Goal: Complete application form: Complete application form

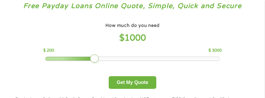
scroll to position [29, 0]
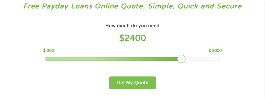
click at [138, 87] on button "Get My Quote" at bounding box center [132, 83] width 47 height 13
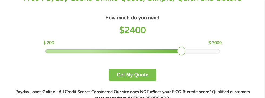
scroll to position [52, 0]
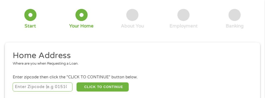
scroll to position [67, 0]
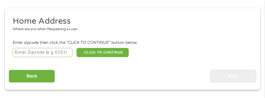
click at [58, 53] on input "number" at bounding box center [43, 52] width 60 height 9
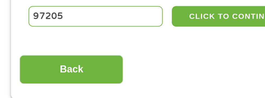
type input "97205"
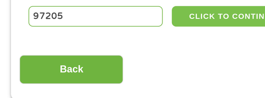
click at [103, 52] on button "CLICK TO CONTINUE" at bounding box center [103, 52] width 52 height 9
type input "97205"
type input "Portland"
select select "Oregon"
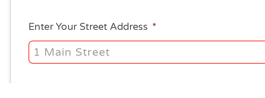
click at [87, 85] on input "Enter Your Street Address *" at bounding box center [71, 84] width 116 height 10
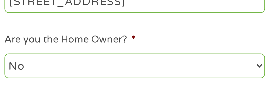
scroll to position [91, 0]
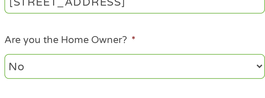
type input "909 SW 12th ave"
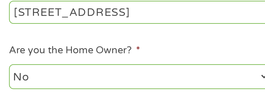
scroll to position [92, 0]
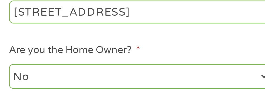
click at [121, 89] on select "No Yes" at bounding box center [71, 88] width 116 height 11
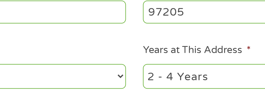
click at [177, 88] on select "1 Year or less 1 - 2 Years 2 - 4 Years Over 4 Years" at bounding box center [194, 88] width 116 height 11
select select "24months"
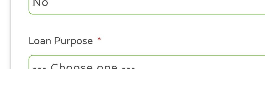
scroll to position [113, 0]
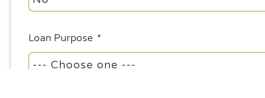
click at [100, 97] on select "--- Choose one --- Pay Bills Debt Consolidation Home Improvement Major Purchase…" at bounding box center [71, 96] width 116 height 11
select select "other"
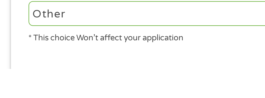
scroll to position [138, 0]
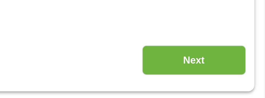
scroll to position [88, 0]
click at [236, 54] on input "Next" at bounding box center [233, 54] width 46 height 13
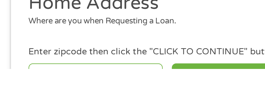
scroll to position [19, 0]
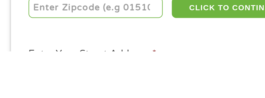
scroll to position [41, 0]
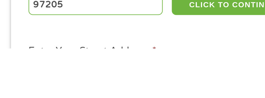
type input "97205"
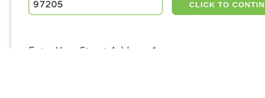
click at [110, 80] on button "CLICK TO CONTINUE" at bounding box center [103, 78] width 52 height 9
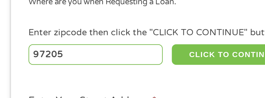
click at [106, 78] on button "CLICK TO CONTINUE" at bounding box center [103, 78] width 52 height 9
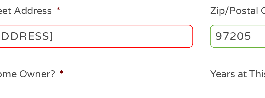
scroll to position [75, 0]
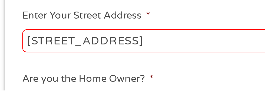
click at [74, 75] on input "909 SW 12th ave" at bounding box center [71, 76] width 116 height 10
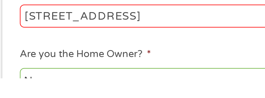
scroll to position [81, 0]
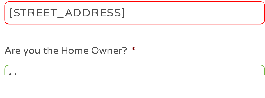
click at [100, 70] on input "909 SW 12th ave" at bounding box center [71, 70] width 116 height 10
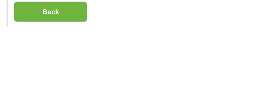
scroll to position [153, 0]
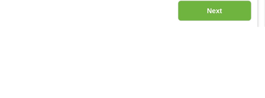
click at [242, 90] on input "Next" at bounding box center [233, 88] width 46 height 13
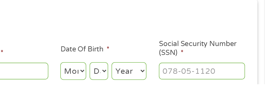
scroll to position [32, 0]
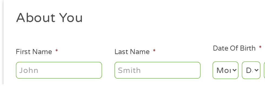
click at [54, 91] on input "First Name *" at bounding box center [40, 89] width 54 height 10
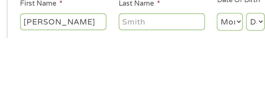
type input "Jeffrey"
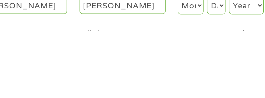
scroll to position [39, 0]
type input "Brownson"
click at [148, 85] on select "Month 1 2 3 4 5 6 7 8 9 10 11 12" at bounding box center [144, 82] width 16 height 11
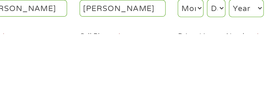
scroll to position [39, 0]
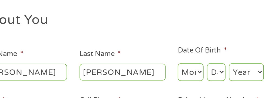
select select "1"
click at [165, 83] on select "Day 1 2 3 4 5 6 7 8 9 10 11 12 13 14 15 16 17 18 19 20 21 22 23 24 25 26 27 28 …" at bounding box center [161, 82] width 12 height 11
select select "15"
click at [186, 84] on select "Year 2007 2006 2005 2004 2003 2002 2001 2000 1999 1998 1997 1996 1995 1994 1993…" at bounding box center [179, 82] width 22 height 11
select select "1958"
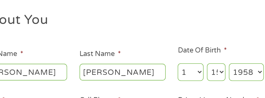
click at [165, 81] on select "Day 1 2 3 4 5 6 7 8 9 10 11 12 13 14 15 16 17 18 19 20 21 22 23 24 25 26 27 28 …" at bounding box center [161, 82] width 12 height 11
click at [166, 84] on select "Day 1 2 3 4 5 6 7 8 9 10 11 12 13 14 15 16 17 18 19 20 21 22 23 24 25 26 27 28 …" at bounding box center [161, 82] width 12 height 11
select select "15"
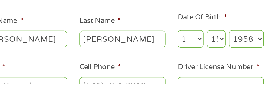
scroll to position [53, 0]
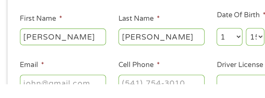
click at [58, 98] on input "Email *" at bounding box center [40, 97] width 54 height 10
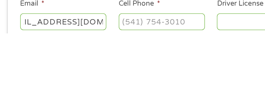
scroll to position [0, 20]
type input "jeffbrownson2@gmail.com"
click at [120, 91] on input "Cell Phone *" at bounding box center [102, 91] width 54 height 10
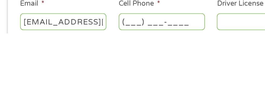
scroll to position [64, 0]
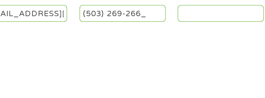
type input "(503) 269-2664"
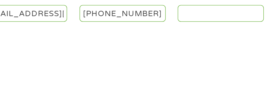
click at [175, 88] on input "Driver License Number *" at bounding box center [163, 86] width 54 height 10
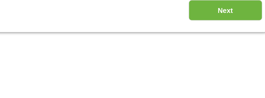
scroll to position [96, 0]
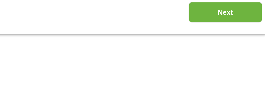
type input "2120364"
click at [239, 80] on input "Next" at bounding box center [233, 78] width 46 height 13
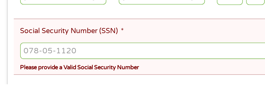
scroll to position [96, 0]
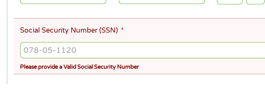
click at [112, 77] on input "Social Security Number (SSN) *" at bounding box center [133, 77] width 240 height 10
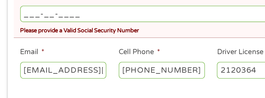
scroll to position [128, 0]
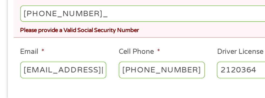
type input "543-78-9366"
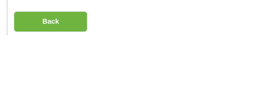
scroll to position [148, 0]
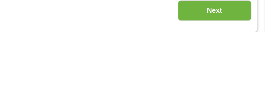
click at [243, 84] on input "Next" at bounding box center [233, 84] width 46 height 13
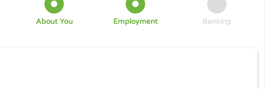
scroll to position [24, 0]
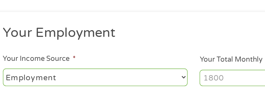
click at [101, 93] on select "--- Choose one --- Employment Self Employed Benefits" at bounding box center [71, 92] width 116 height 11
select select "benefits"
type input "Other"
type input "(503) 269-2664"
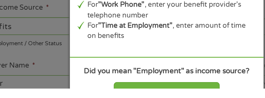
scroll to position [57, 0]
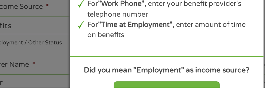
click at [60, 60] on div "Panda Tips To Proceed, Please Enter: For "Employer Name" , enter your benefit p…" at bounding box center [132, 49] width 265 height 98
click at [58, 78] on div "Panda Tips To Proceed, Please Enter: For "Employer Name" , enter your benefit p…" at bounding box center [132, 49] width 265 height 98
click at [141, 69] on li "For "Time at Employment" , enter amount of time on benefits" at bounding box center [136, 61] width 106 height 13
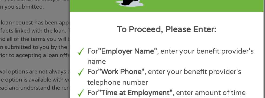
scroll to position [446, 0]
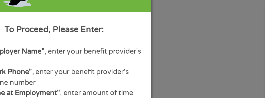
click at [226, 29] on div "Panda Tips To Proceed, Please Enter: For "Employer Name" , enter your benefit p…" at bounding box center [132, 49] width 265 height 98
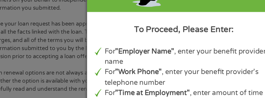
scroll to position [442, 0]
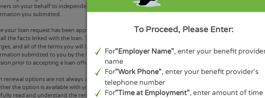
click at [155, 22] on div "To Proceed, Please Enter:" at bounding box center [133, 19] width 112 height 8
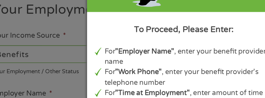
scroll to position [0, 0]
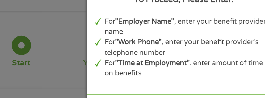
click at [148, 42] on li "For "Employer Name" , enter your benefit provider's name" at bounding box center [136, 35] width 106 height 13
click at [118, 42] on li "For "Employer Name" , enter your benefit provider's name" at bounding box center [136, 35] width 106 height 13
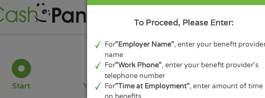
click at [156, 17] on div "To Proceed, Please Enter:" at bounding box center [133, 19] width 112 height 8
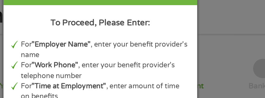
click at [182, 17] on div "To Proceed, Please Enter:" at bounding box center [133, 19] width 112 height 8
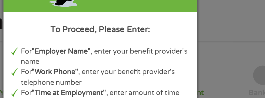
click at [178, 8] on div "Panda Tips To Proceed, Please Enter: For "Employer Name" , enter your benefit p…" at bounding box center [133, 49] width 122 height 158
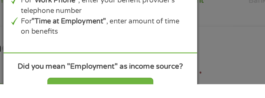
scroll to position [13, 0]
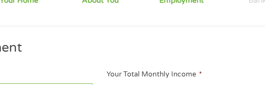
scroll to position [14, 0]
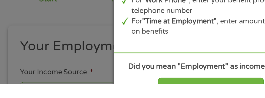
click at [65, 82] on div "Panda Tips To Proceed, Please Enter: For "Employer Name" , enter your benefit p…" at bounding box center [132, 49] width 265 height 98
click at [55, 98] on div "Panda Tips To Proceed, Please Enter: For "Employer Name" , enter your benefit p…" at bounding box center [132, 49] width 265 height 98
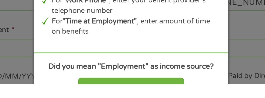
scroll to position [106, 0]
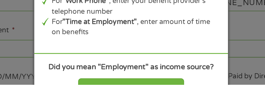
click at [208, 60] on div "Panda Tips To Proceed, Please Enter: For "Employer Name" , enter your benefit p…" at bounding box center [132, 49] width 265 height 98
click at [207, 76] on div "Panda Tips To Proceed, Please Enter: For "Employer Name" , enter your benefit p…" at bounding box center [132, 49] width 265 height 98
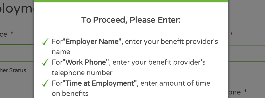
scroll to position [77, 0]
click at [146, 21] on div "To Proceed, Please Enter:" at bounding box center [133, 19] width 112 height 8
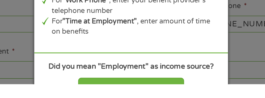
scroll to position [93, 0]
select select "fullTime"
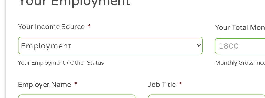
scroll to position [87, 0]
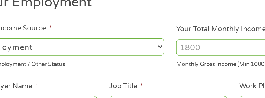
click at [173, 31] on input "Your Total Monthly Income *" at bounding box center [194, 30] width 116 height 10
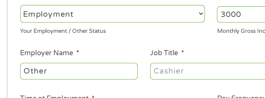
type input "3000"
click at [54, 48] on select "--- Choose one --- Employment Self Employed Benefits" at bounding box center [71, 45] width 116 height 11
click at [99, 43] on select "--- Choose one --- Employment Self Employed Benefits" at bounding box center [71, 45] width 116 height 11
select select "benefits"
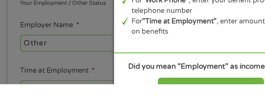
scroll to position [82, 0]
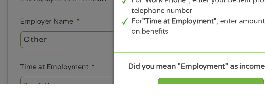
click at [57, 71] on div "Panda Tips To Proceed, Please Enter: For "Employer Name" , enter your benefit p…" at bounding box center [132, 49] width 265 height 98
click at [61, 58] on div "Panda Tips To Proceed, Please Enter: For "Employer Name" , enter your benefit p…" at bounding box center [132, 49] width 265 height 98
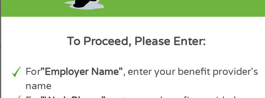
scroll to position [37, 0]
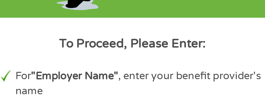
click at [162, 11] on div "Panda Tips To Proceed, Please Enter: For "Employer Name" , enter your benefit p…" at bounding box center [133, 49] width 122 height 158
